Goal: Task Accomplishment & Management: Complete application form

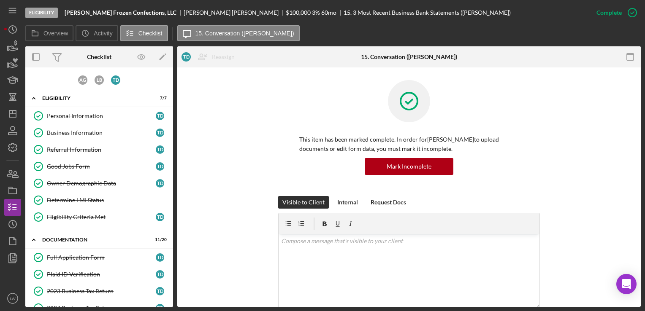
scroll to position [361, 0]
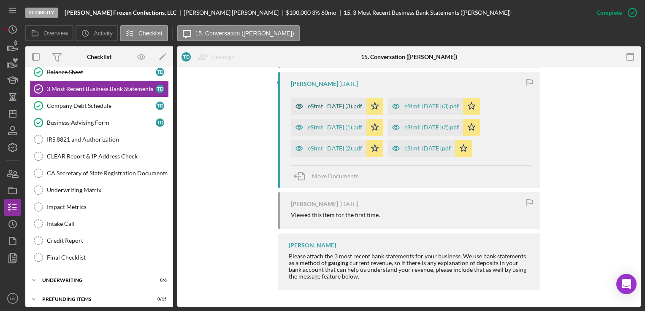
click at [339, 103] on div "eStmt_2025-07-31 (3).pdf" at bounding box center [335, 106] width 54 height 7
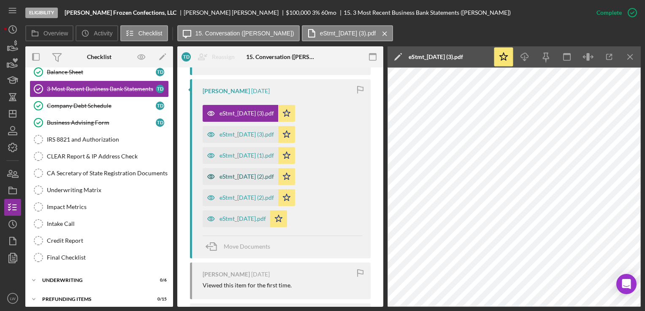
click at [253, 177] on div "eStmt_2025-07-31 (2).pdf" at bounding box center [246, 176] width 54 height 7
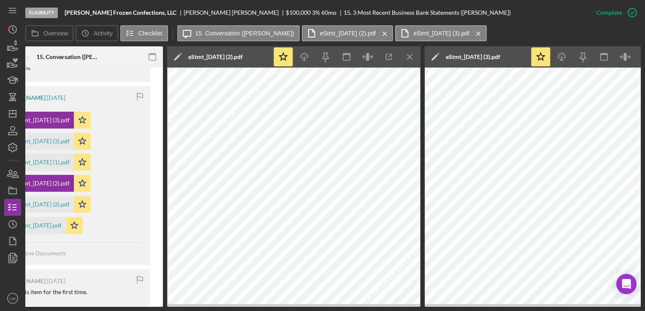
scroll to position [0, 241]
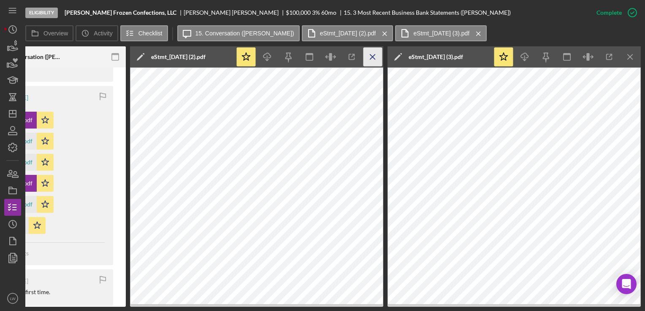
click at [372, 57] on line "button" at bounding box center [372, 56] width 5 height 5
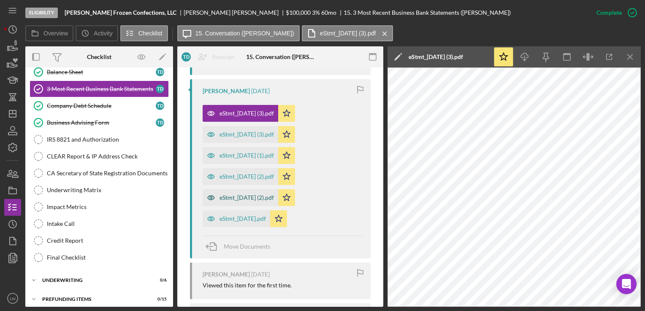
click at [253, 196] on div "eStmt_2025-08-29 (2).pdf" at bounding box center [246, 198] width 54 height 7
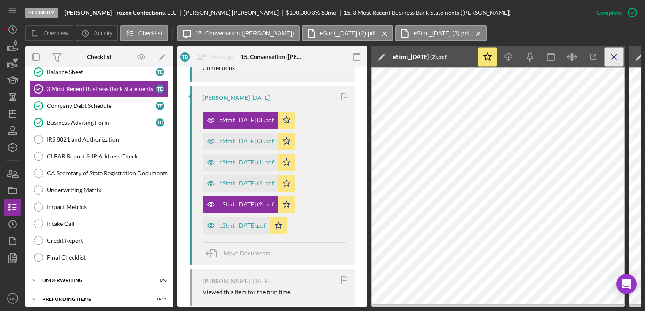
click at [608, 57] on icon "Icon/Menu Close" at bounding box center [614, 57] width 19 height 19
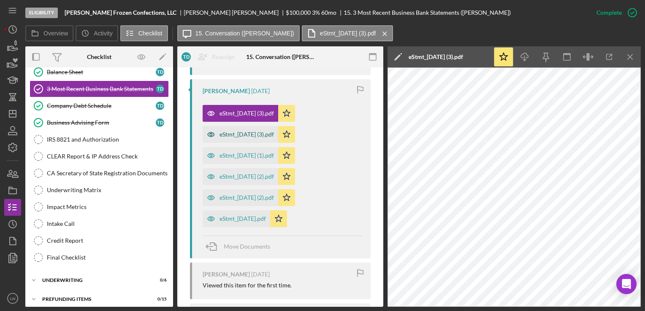
click at [246, 133] on div "eStmt_2025-08-29 (3).pdf" at bounding box center [246, 134] width 54 height 7
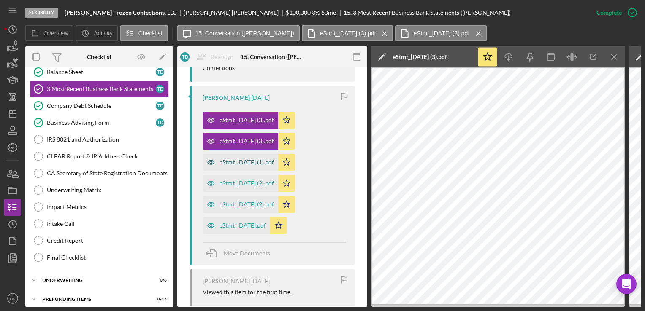
click at [257, 154] on div "eStmt_2025-09-30 (1).pdf" at bounding box center [241, 162] width 76 height 17
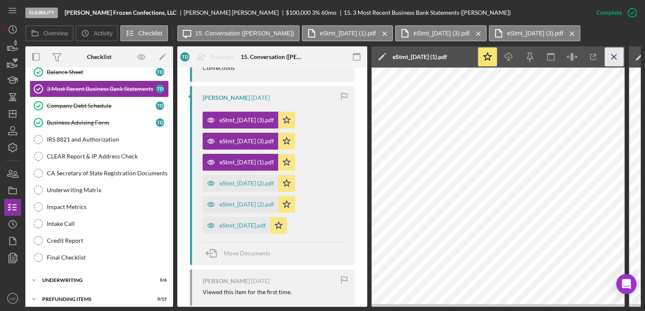
click at [608, 54] on icon "Icon/Menu Close" at bounding box center [614, 57] width 19 height 19
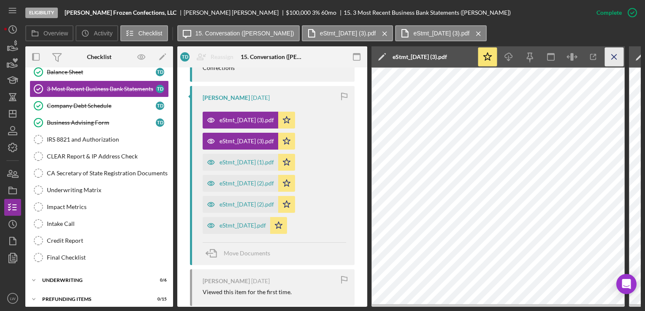
click at [608, 54] on icon "Icon/Menu Close" at bounding box center [614, 57] width 19 height 19
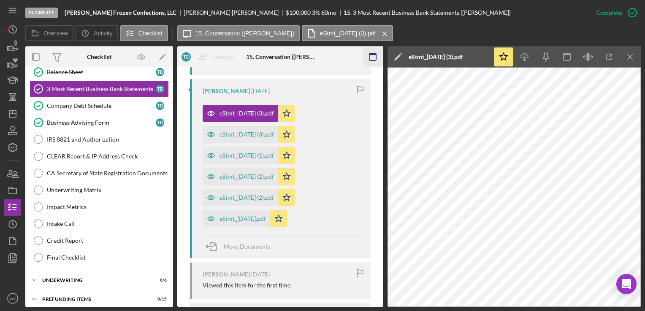
click at [628, 58] on icon "Icon/Menu Close" at bounding box center [630, 57] width 19 height 19
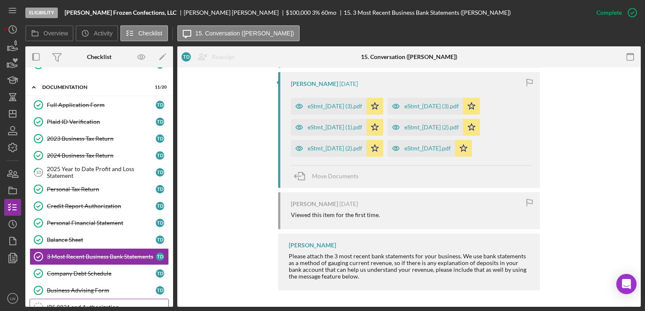
scroll to position [169, 0]
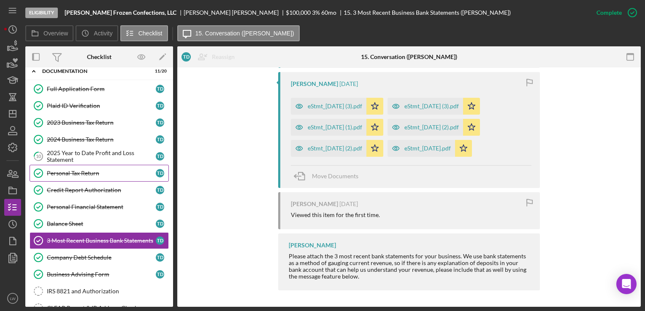
click at [93, 172] on div "Personal Tax Return" at bounding box center [101, 173] width 109 height 7
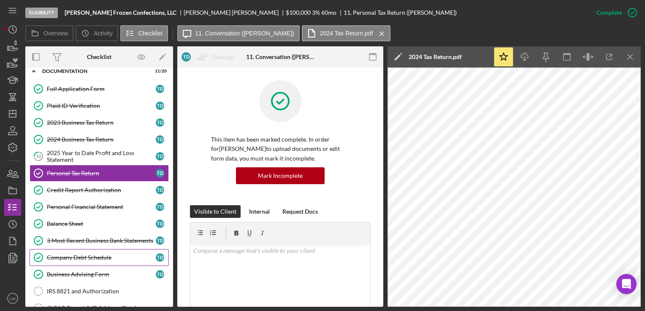
click at [94, 257] on div "Company Debt Schedule" at bounding box center [101, 257] width 109 height 7
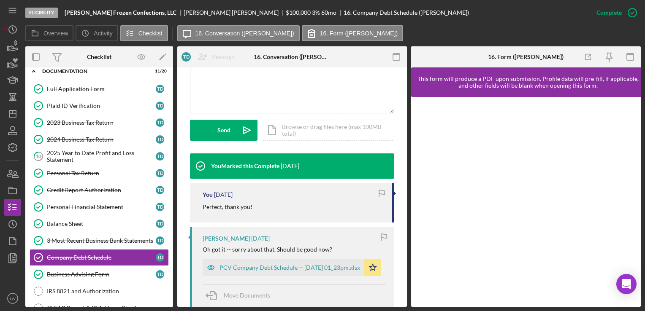
scroll to position [211, 0]
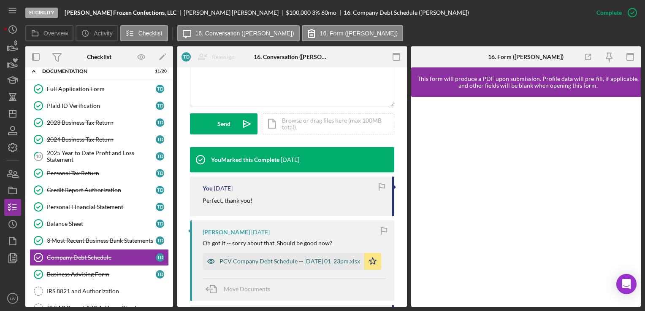
click at [270, 261] on div "PCV Company Debt Schedule -- [DATE] 01_23pm.xlsx" at bounding box center [289, 261] width 141 height 7
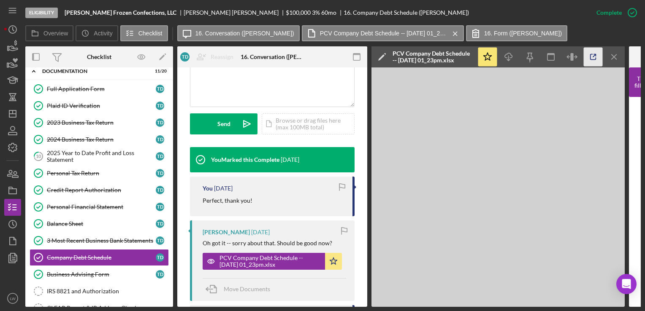
click at [589, 53] on icon "button" at bounding box center [593, 57] width 19 height 19
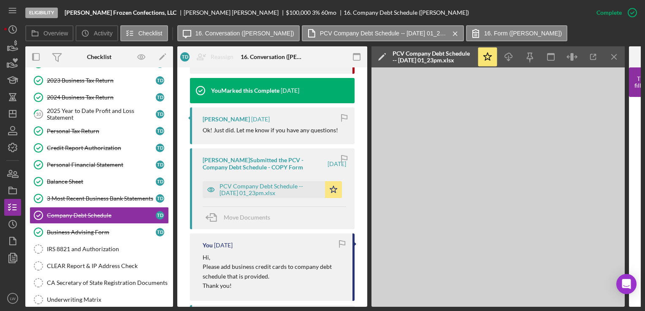
scroll to position [955, 0]
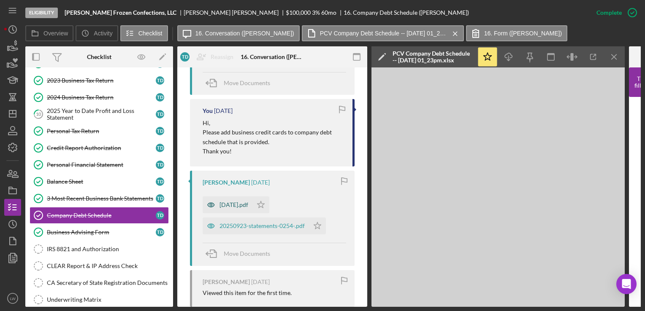
click at [241, 199] on div "[DATE].pdf" at bounding box center [228, 205] width 50 height 17
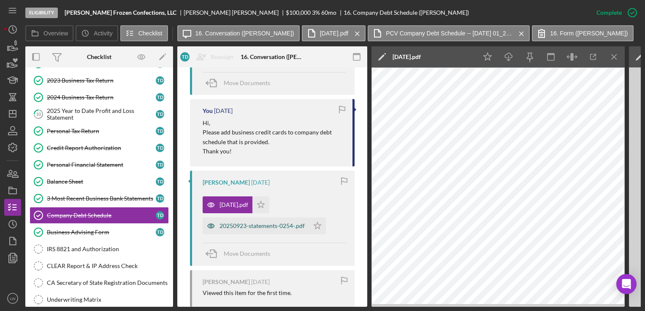
click at [277, 223] on div "20250923-statements-0254-.pdf" at bounding box center [261, 226] width 85 height 7
